Goal: Find specific fact: Find specific fact

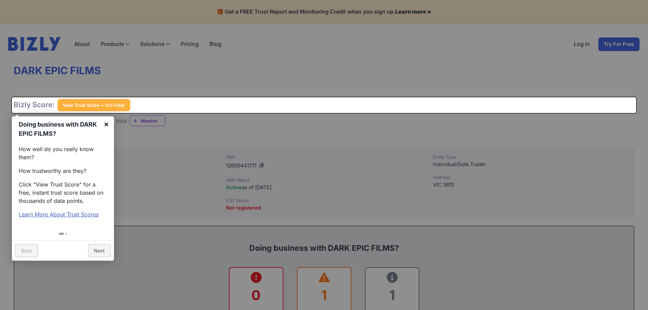
click at [106, 123] on link "×" at bounding box center [106, 123] width 15 height 15
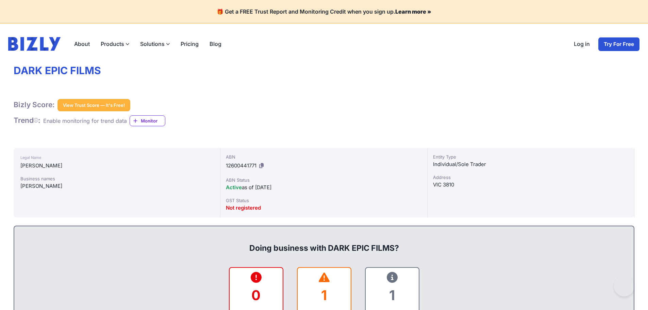
click at [229, 161] on div "ABN 12600441771" at bounding box center [324, 163] width 196 height 18
click at [231, 166] on span "12600441771" at bounding box center [241, 165] width 31 height 6
copy div "12600441771"
click at [279, 106] on div "Bizly Score: View Trust Score — It's Free! View Trust Score — It's Free!" at bounding box center [324, 105] width 621 height 12
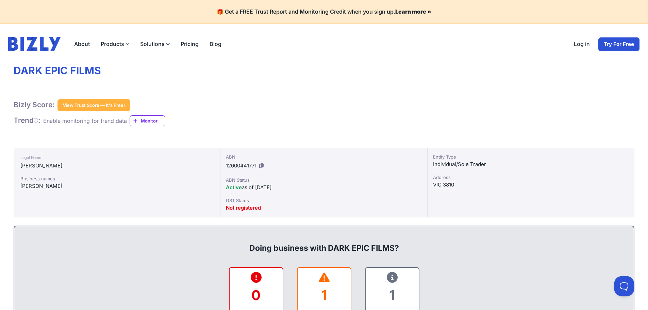
click at [238, 165] on span "12600441771" at bounding box center [241, 165] width 31 height 6
copy div "12600441771"
click at [239, 165] on span "12600441771" at bounding box center [241, 165] width 31 height 6
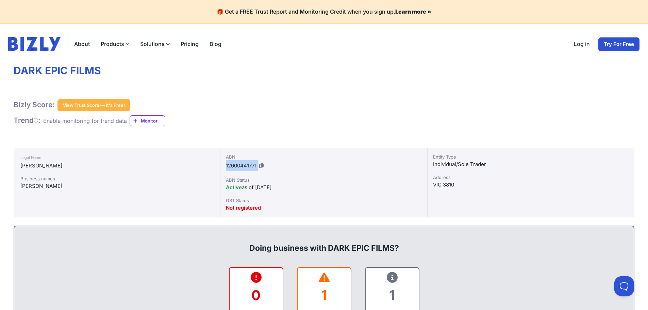
click at [239, 165] on span "12600441771" at bounding box center [241, 165] width 31 height 6
copy div "12600441771"
